Goal: Task Accomplishment & Management: Use online tool/utility

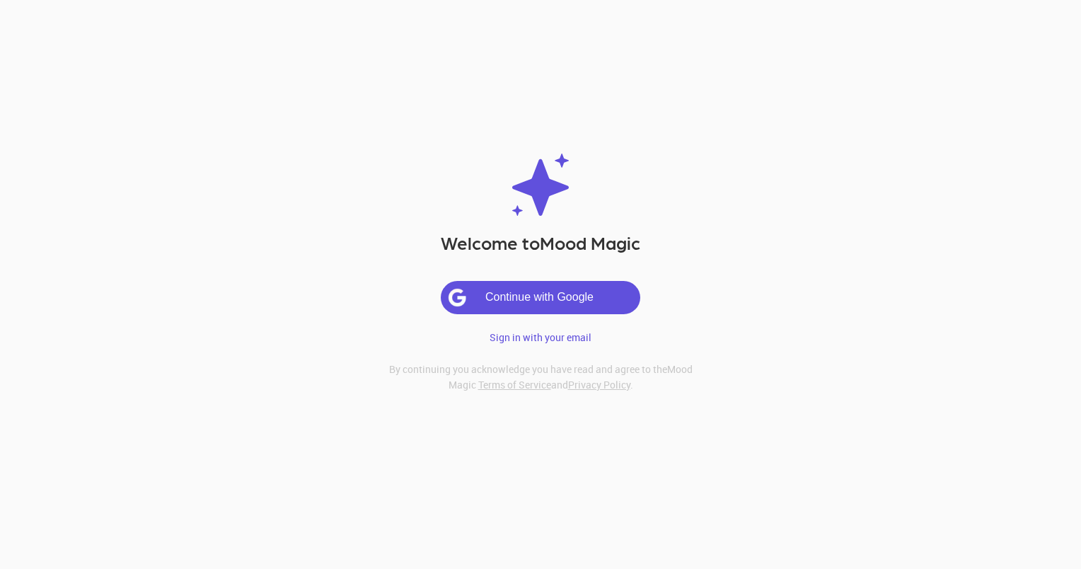
click at [546, 301] on button "Continue with Google" at bounding box center [541, 298] width 198 height 32
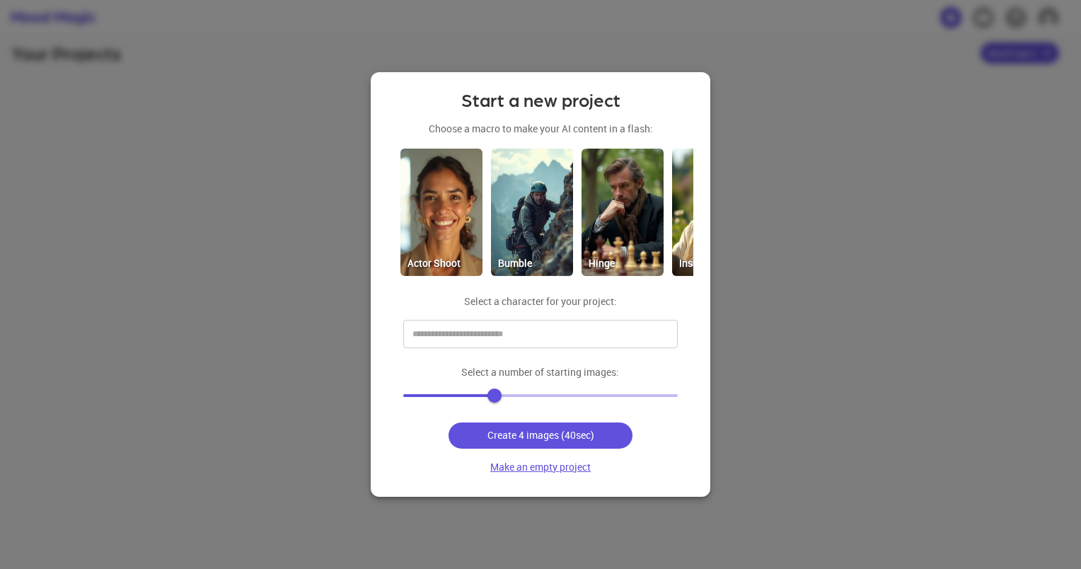
click at [574, 464] on button "Make an empty project" at bounding box center [541, 467] width 112 height 26
